Goal: Use online tool/utility: Utilize a website feature to perform a specific function

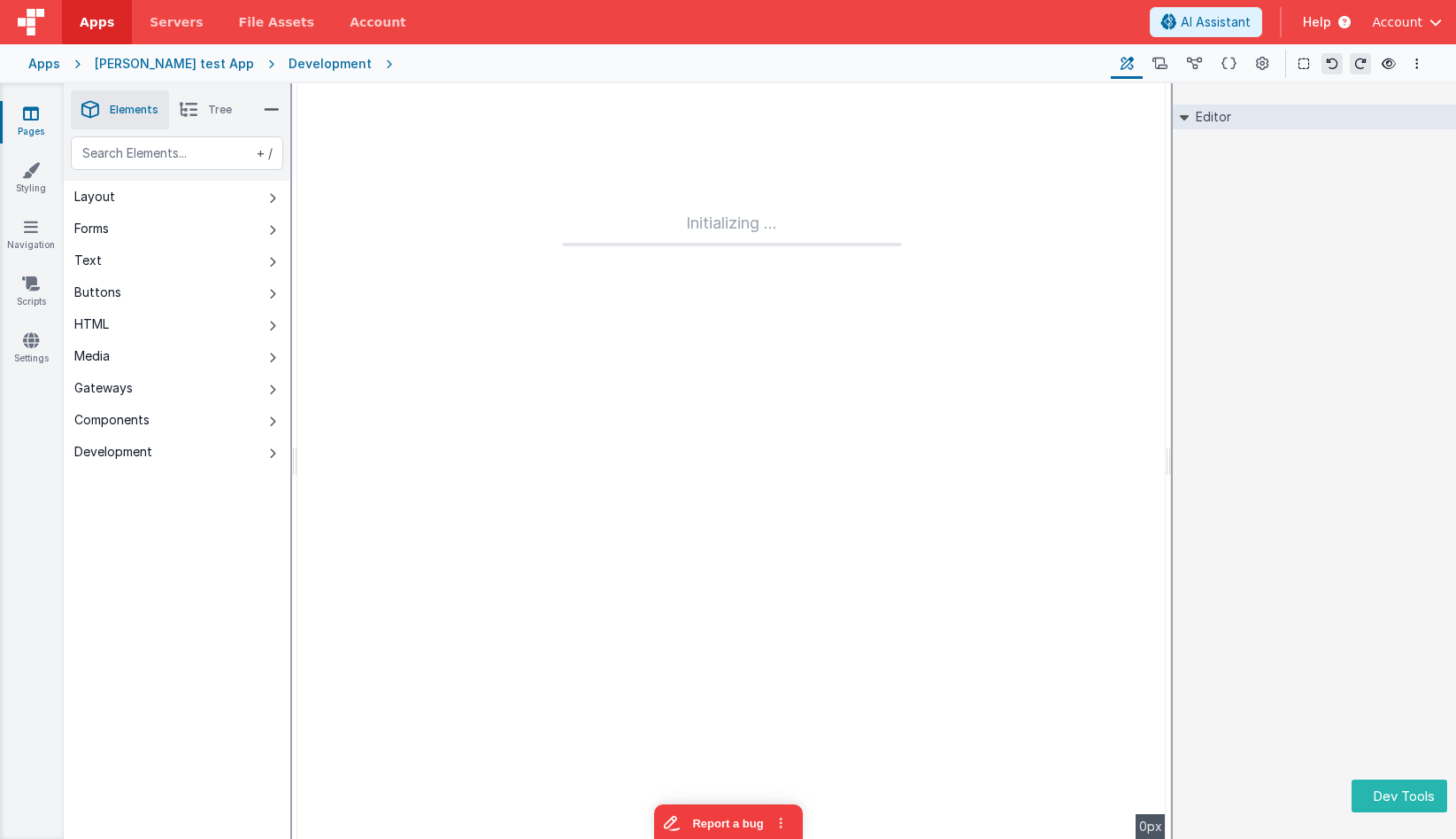
click at [1290, 296] on div "Editor DEV: Focus DEV: builderToggleConditionalCSS DEV: Remove DND DEV: updateS…" at bounding box center [1314, 461] width 283 height 756
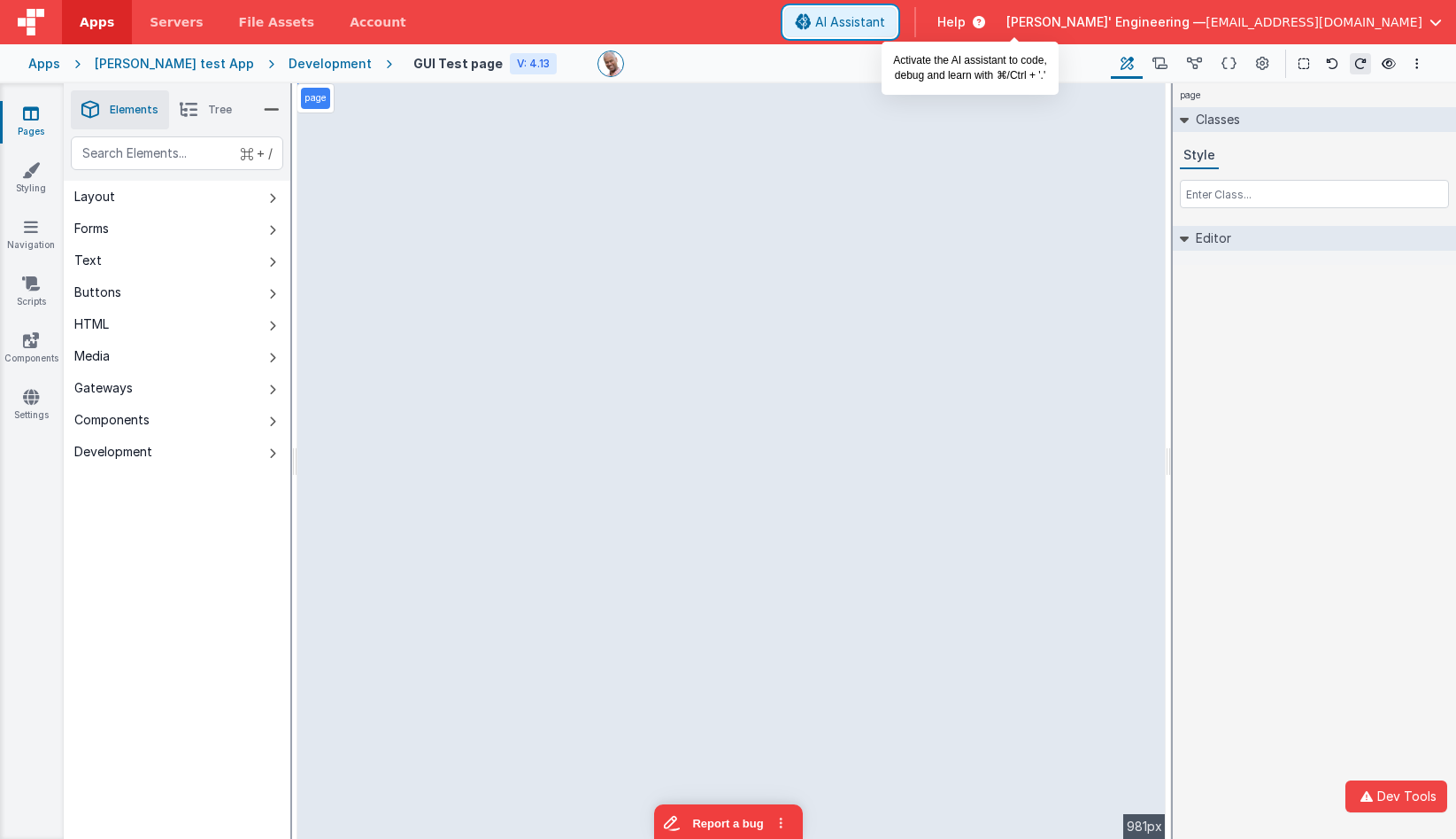
click at [885, 20] on span "AI Assistant" at bounding box center [850, 22] width 70 height 17
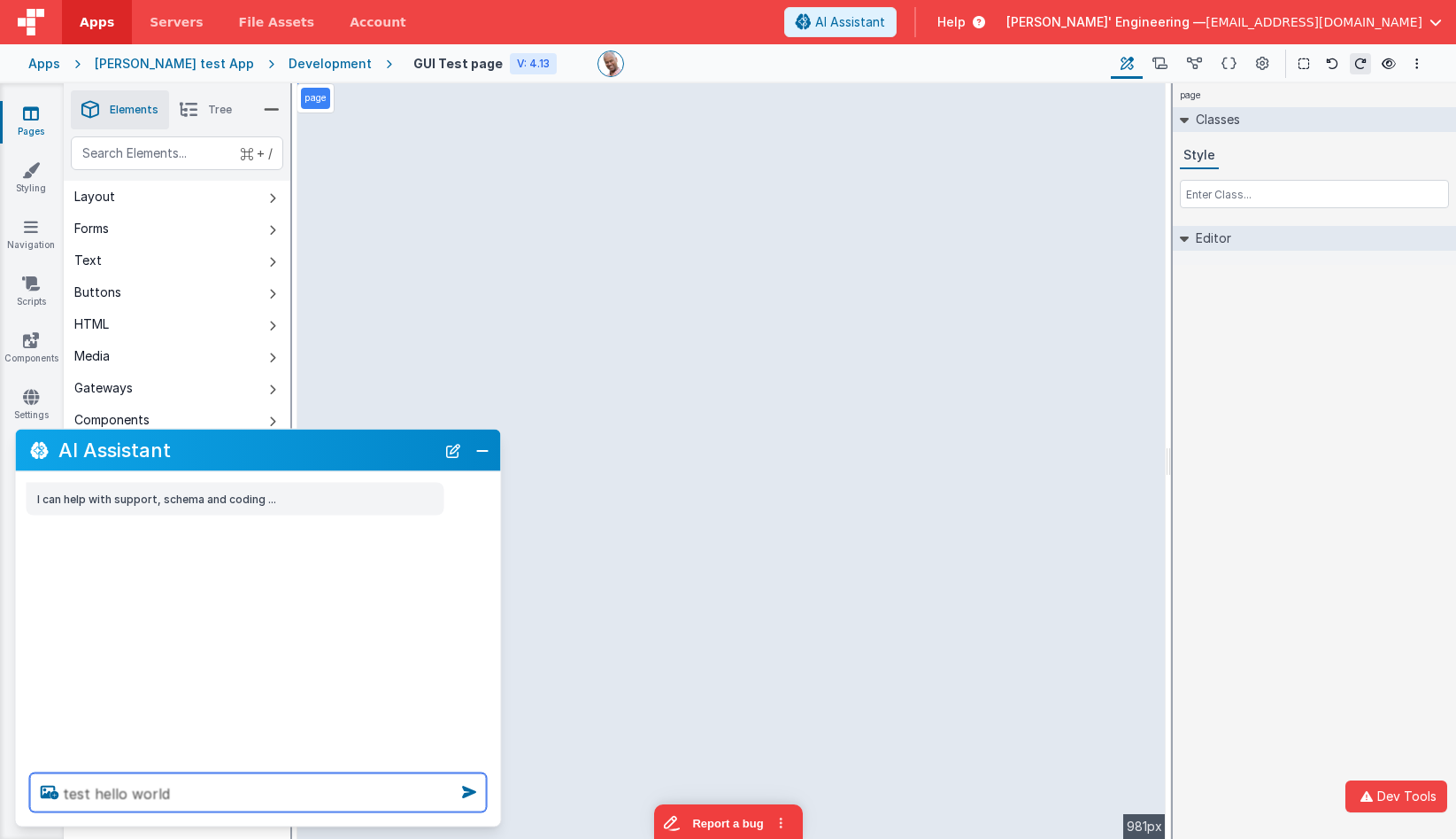
type textarea "test hello world"
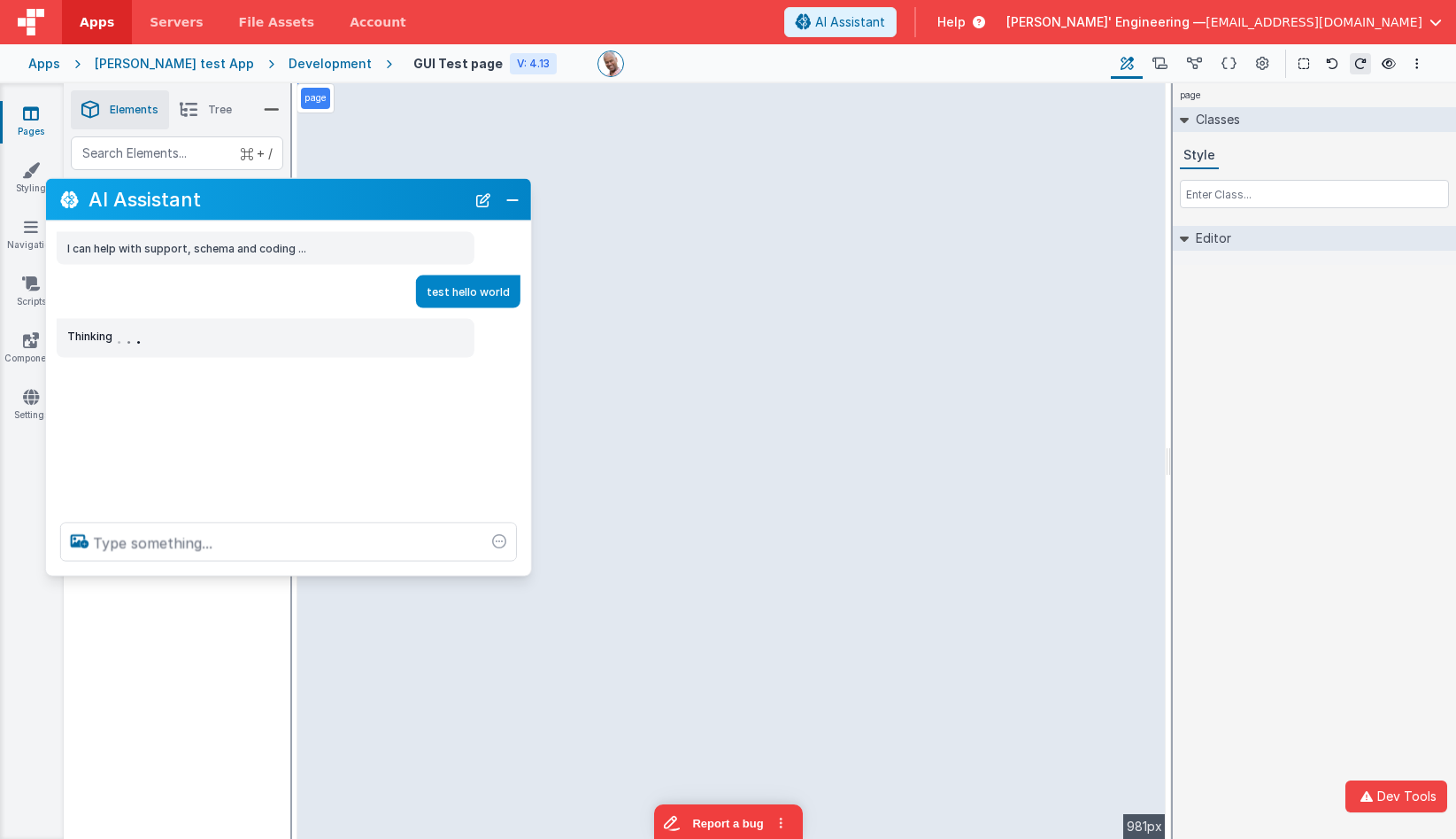
drag, startPoint x: 229, startPoint y: 449, endPoint x: 258, endPoint y: 202, distance: 248.7
click at [258, 202] on h2 "AI Assistant" at bounding box center [276, 200] width 377 height 21
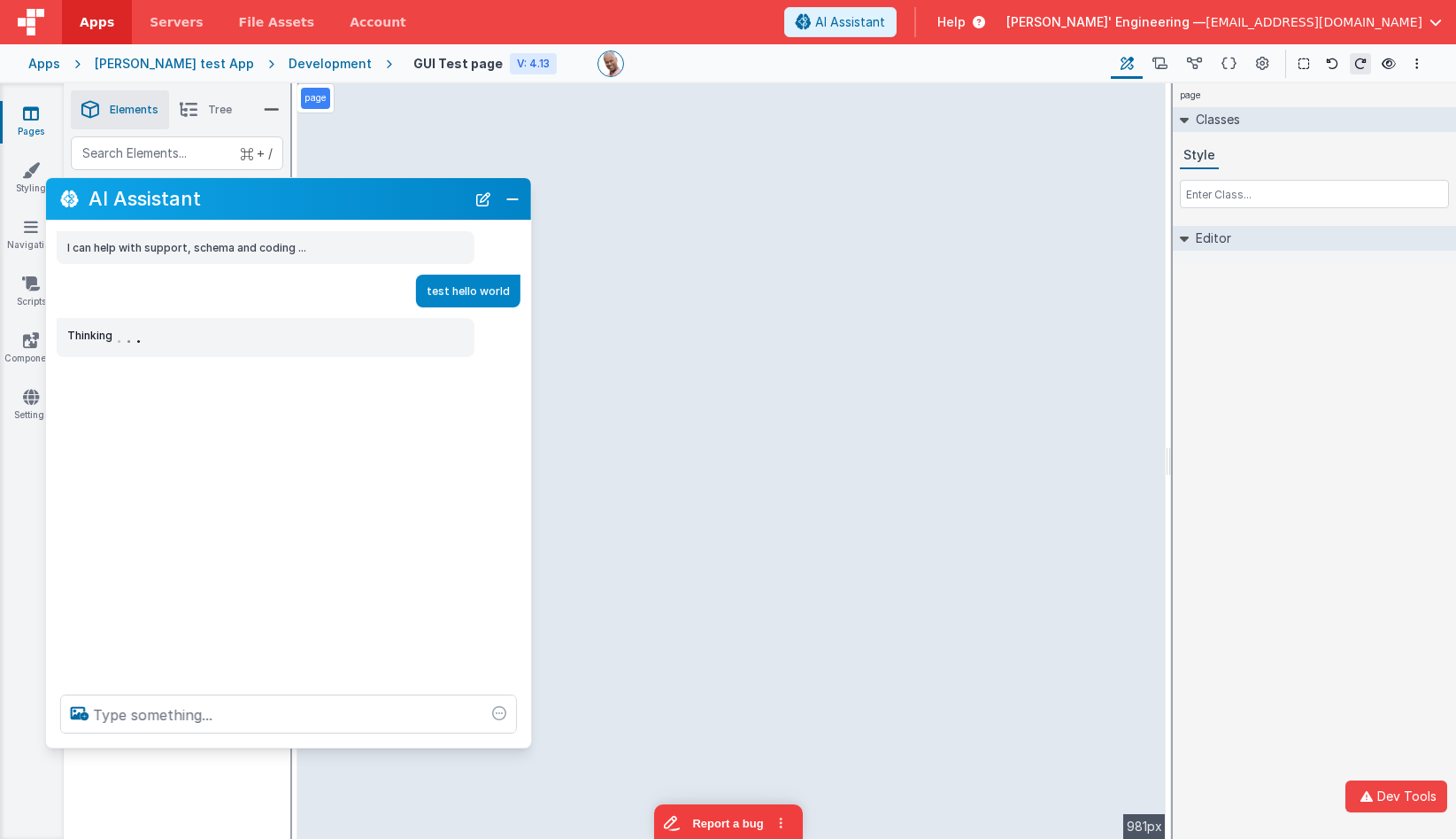
drag, startPoint x: 199, startPoint y: 569, endPoint x: 216, endPoint y: 694, distance: 126.2
click at [197, 742] on div at bounding box center [288, 713] width 485 height 67
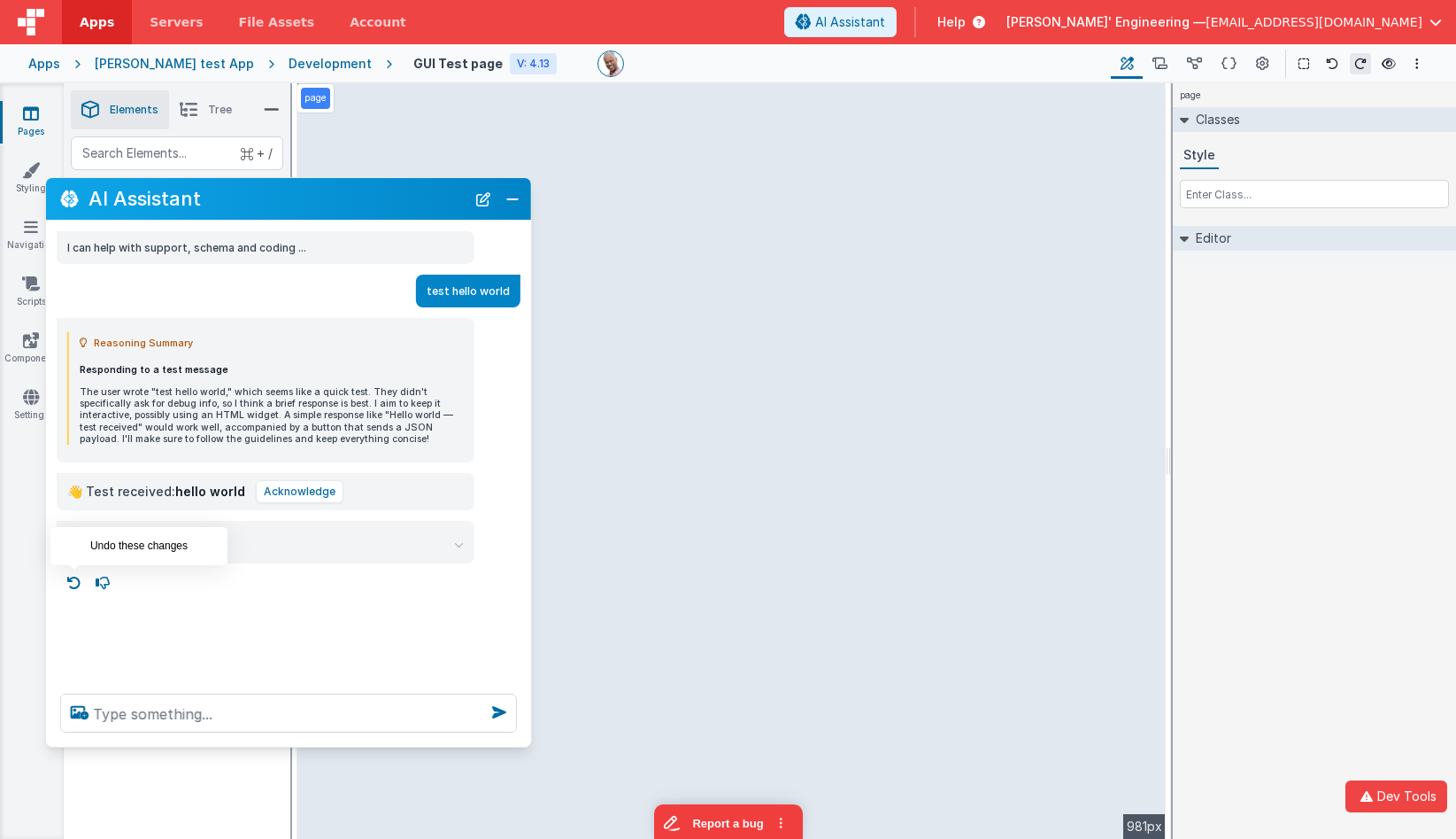
click at [81, 582] on icon at bounding box center [74, 582] width 28 height 28
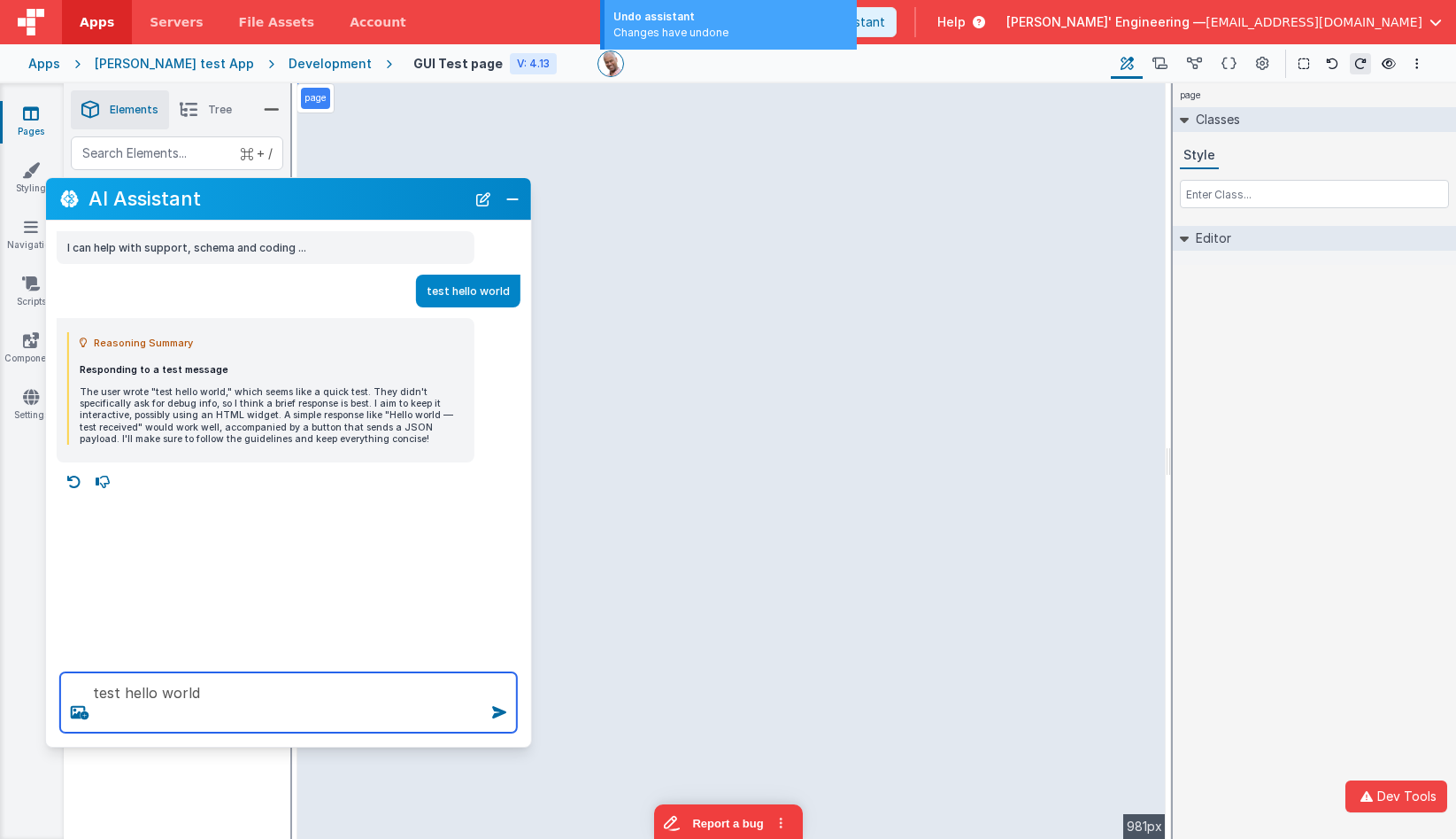
click at [260, 703] on textarea "test hello world" at bounding box center [288, 702] width 457 height 60
type textarea "test hello world tool"
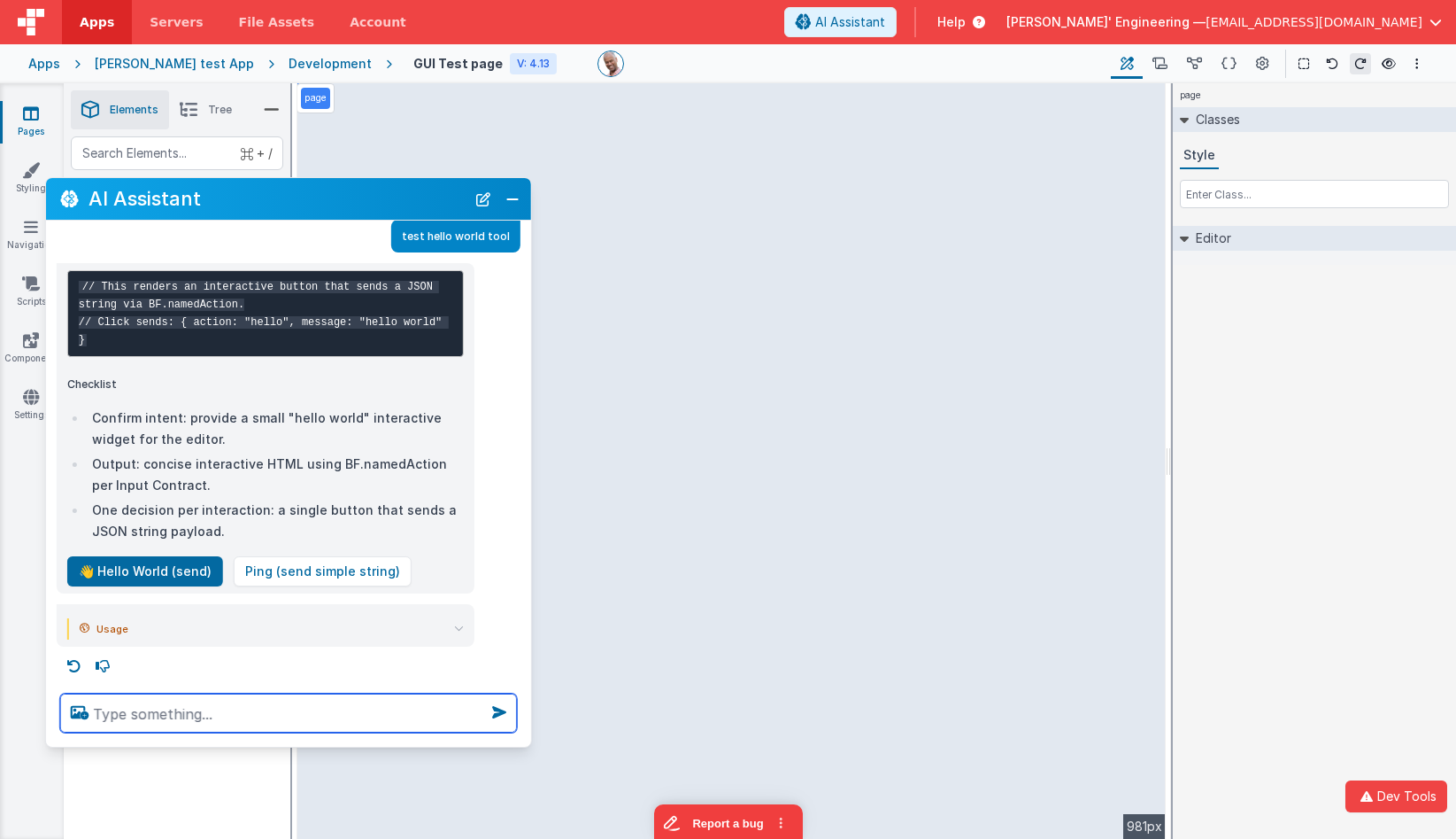
scroll to position [271, 0]
click at [218, 721] on textarea at bounding box center [288, 713] width 457 height 39
type textarea "debugp"
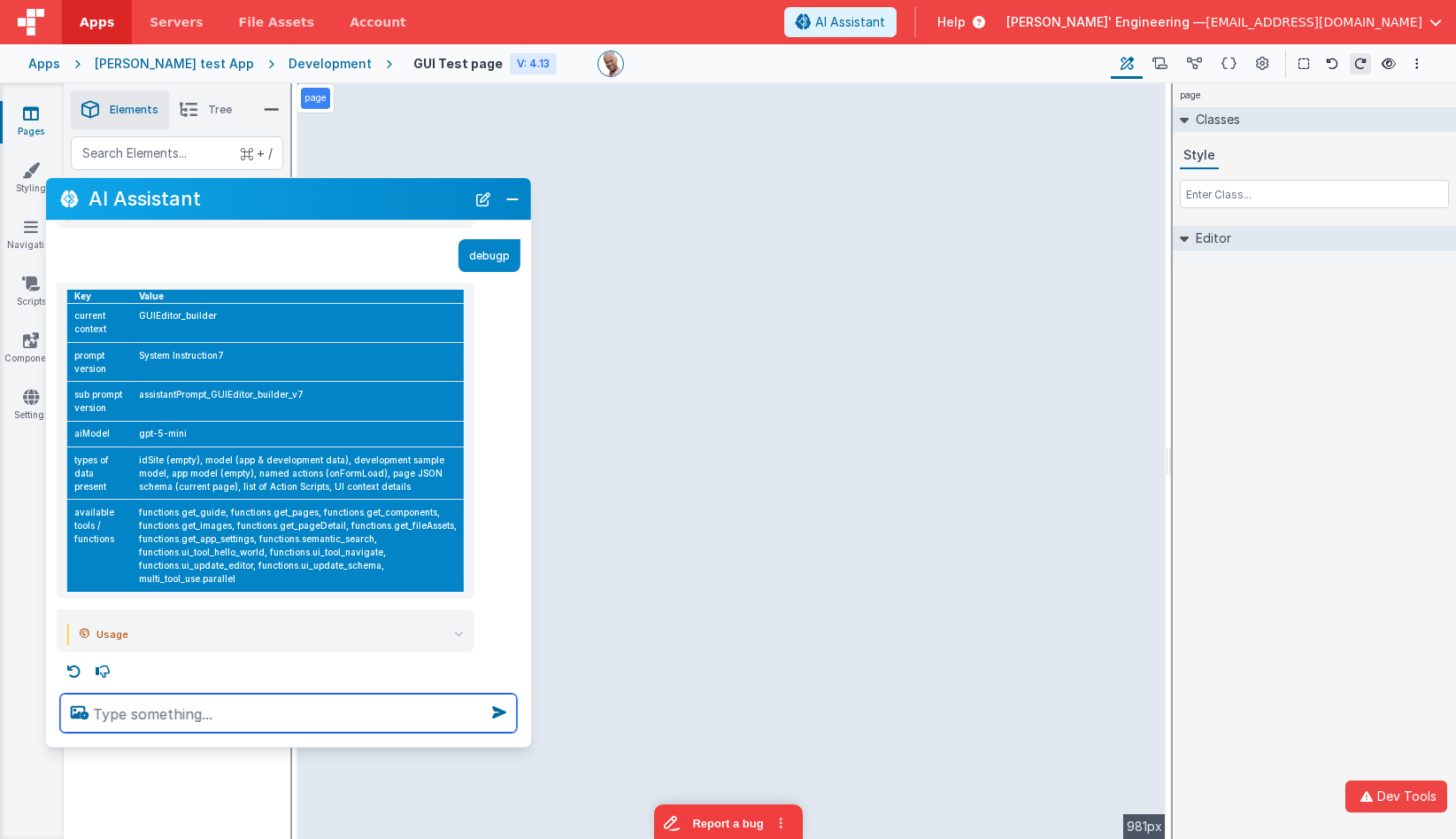
scroll to position [694, 0]
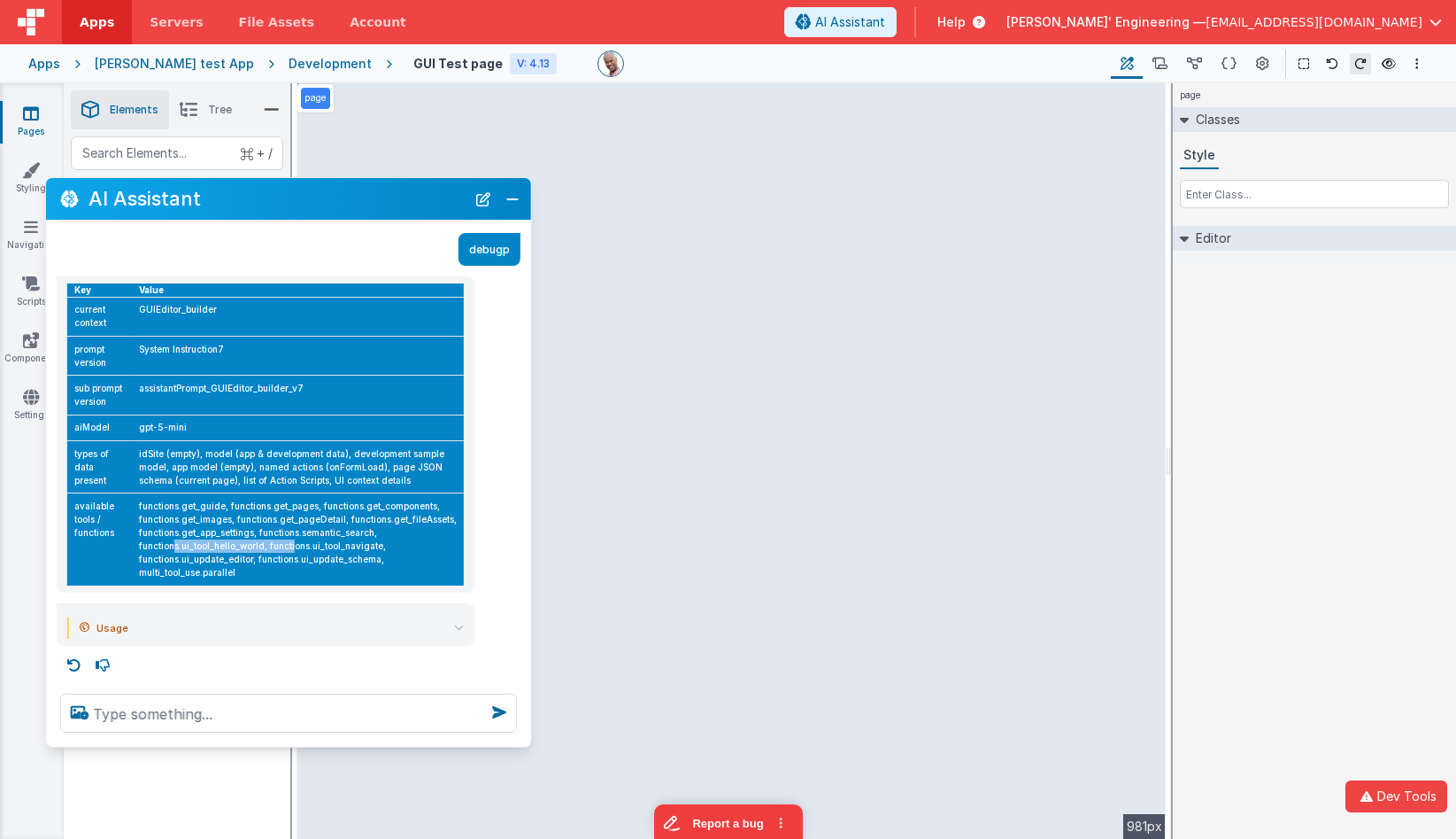
drag, startPoint x: 264, startPoint y: 544, endPoint x: 141, endPoint y: 546, distance: 123.0
click at [141, 546] on td "functions.get_guide, functions.get_pages, functions.get_components, functions.g…" at bounding box center [298, 539] width 332 height 92
copy td "unctions.ui_tool_hello_world,"
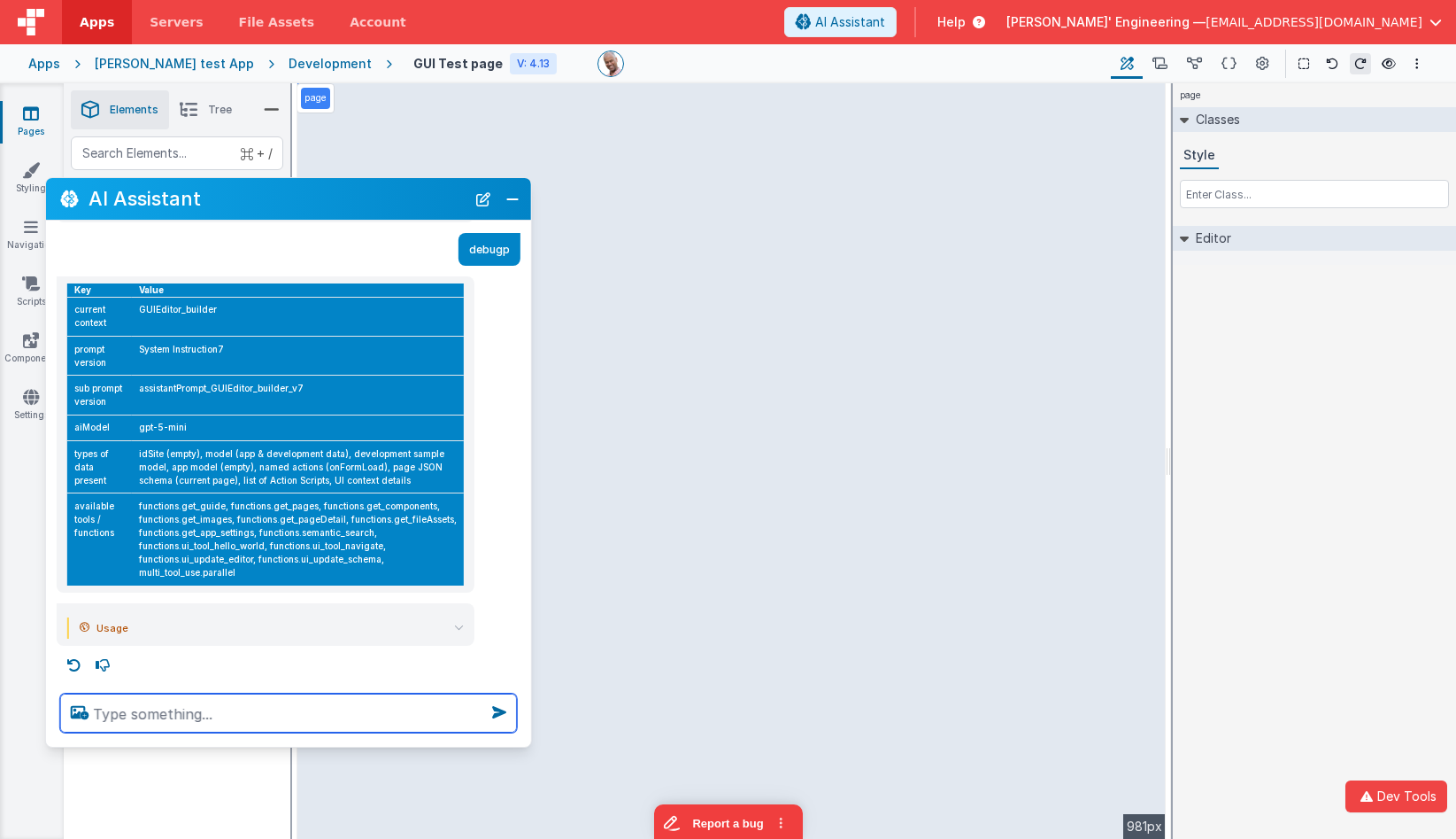
click at [170, 716] on textarea at bounding box center [288, 713] width 457 height 39
paste textarea "unctions.ui_tool_hello_world,"
type textarea "test this unctions.ui_tool_hello_world,"
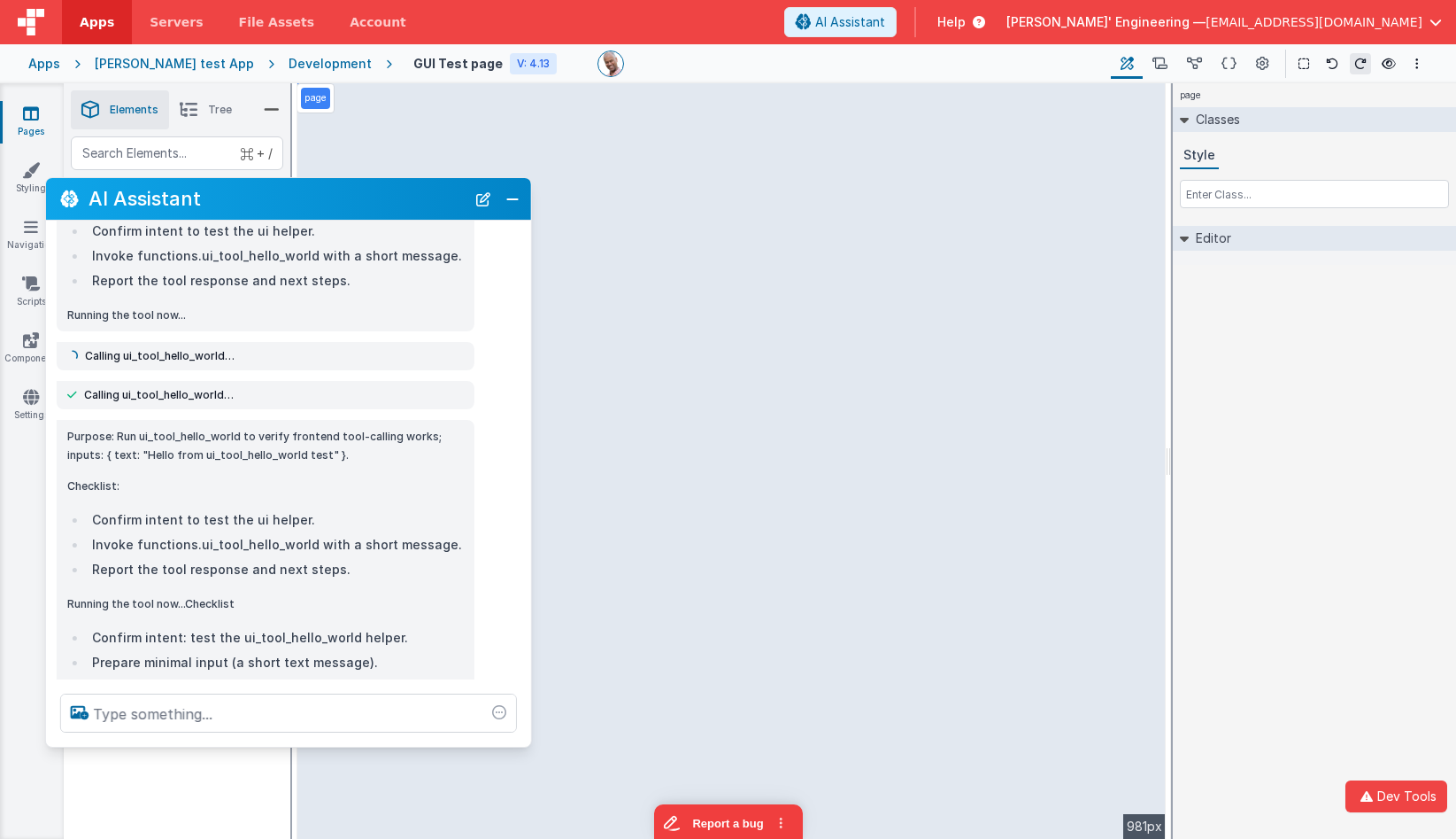
scroll to position [1268, 0]
